Goal: Communication & Community: Answer question/provide support

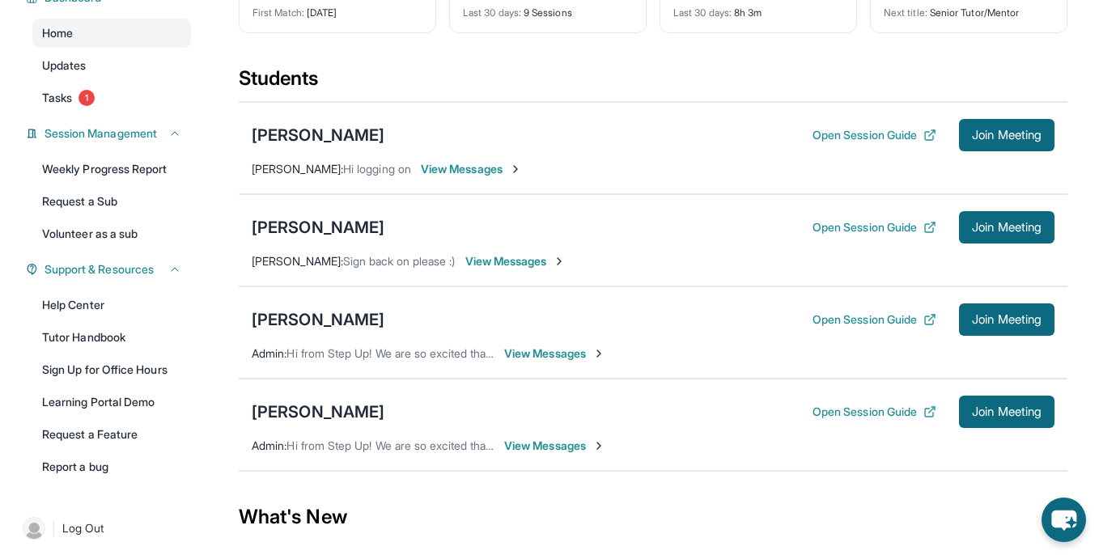
scroll to position [144, 0]
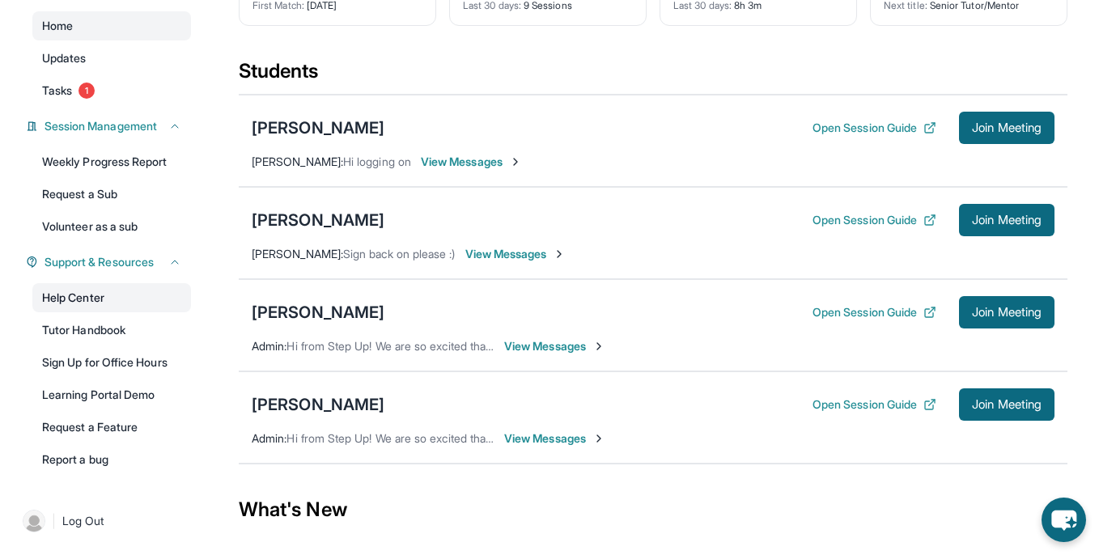
click at [97, 308] on link "Help Center" at bounding box center [111, 297] width 159 height 29
drag, startPoint x: 250, startPoint y: 420, endPoint x: 384, endPoint y: 421, distance: 133.6
click at [384, 421] on div "[PERSON_NAME] Open Session Guide Join Meeting Admin : Hi from Step Up! We are s…" at bounding box center [653, 418] width 829 height 92
copy div "[PERSON_NAME]"
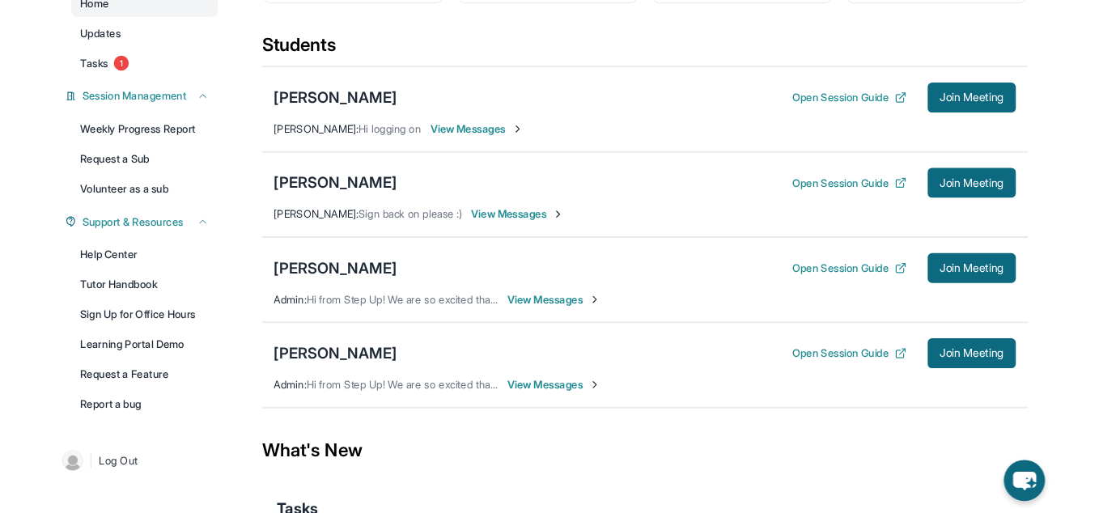
scroll to position [168, 0]
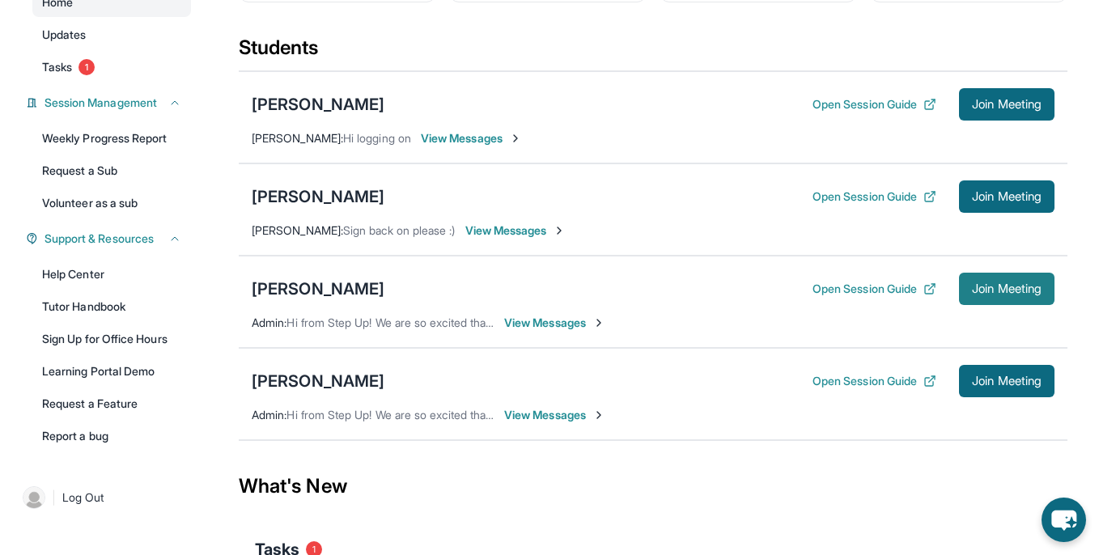
click at [997, 294] on span "Join Meeting" at bounding box center [1007, 289] width 70 height 10
click at [297, 300] on div "[PERSON_NAME]" at bounding box center [318, 289] width 133 height 23
